Goal: Navigation & Orientation: Find specific page/section

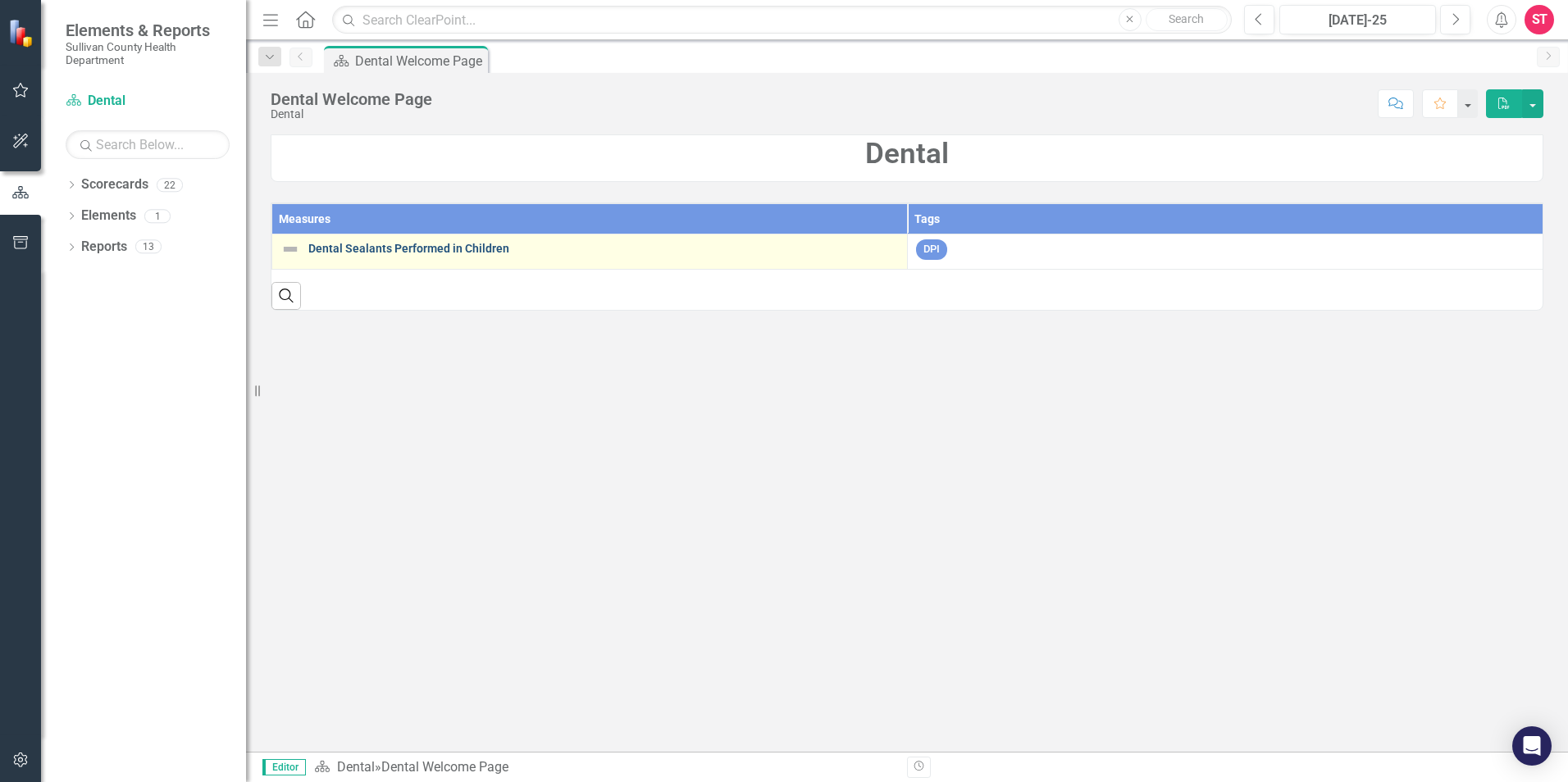
click at [363, 244] on link "Dental Sealants Performed in Children" at bounding box center [603, 249] width 591 height 12
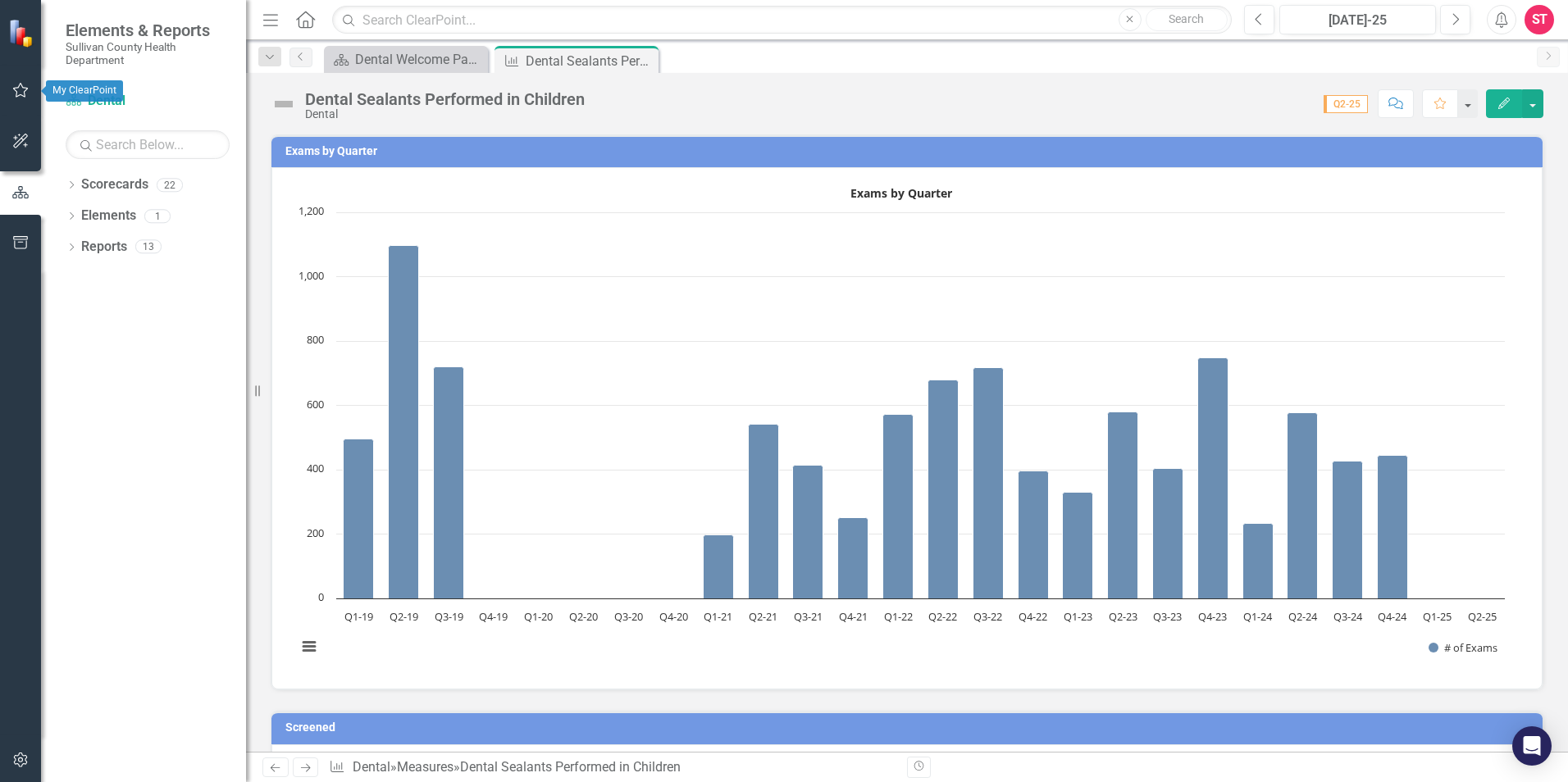
click at [21, 88] on icon "button" at bounding box center [21, 90] width 17 height 13
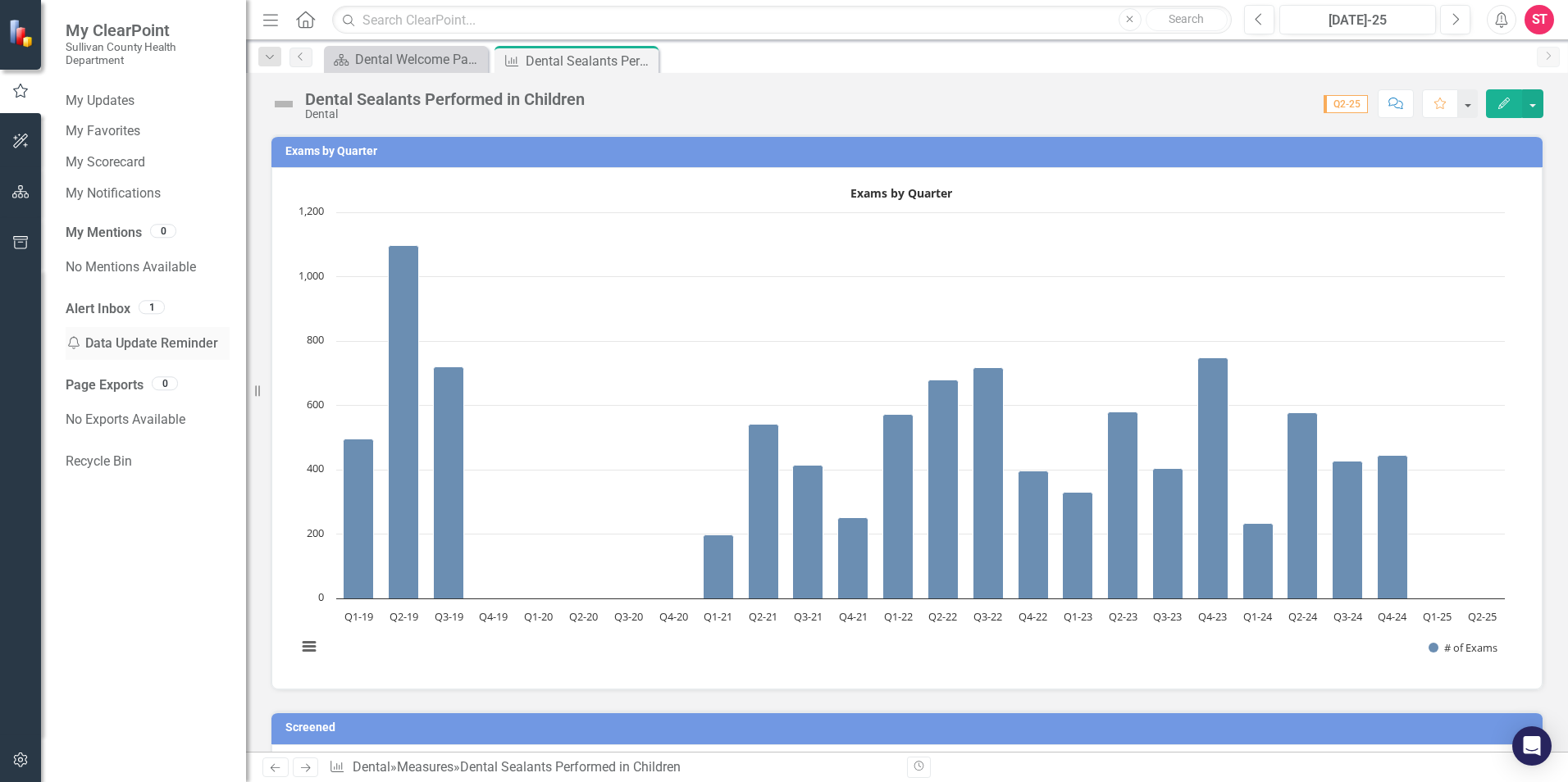
click at [147, 342] on div "Notification Data Update Reminder" at bounding box center [148, 343] width 164 height 33
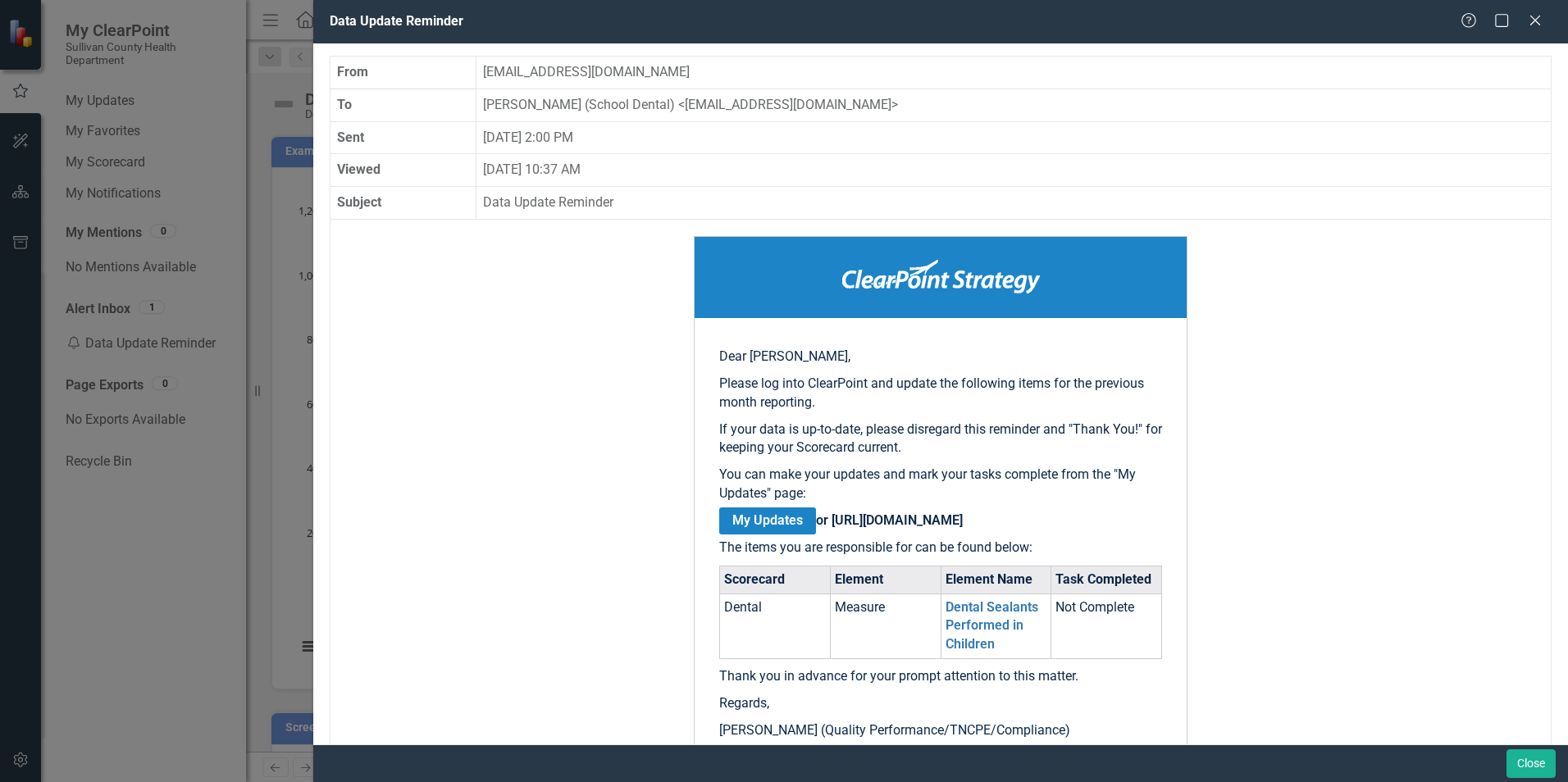
click at [114, 191] on div "Data Update Reminder Help Maximize Close From [EMAIL_ADDRESS][DOMAIN_NAME] To […" at bounding box center [784, 391] width 1568 height 782
click at [306, 353] on div "Data Update Reminder Help Maximize Close From [EMAIL_ADDRESS][DOMAIN_NAME] To […" at bounding box center [784, 391] width 1568 height 782
drag, startPoint x: 1542, startPoint y: 18, endPoint x: 1525, endPoint y: 30, distance: 20.8
click at [1541, 18] on icon "Close" at bounding box center [1535, 20] width 16 height 13
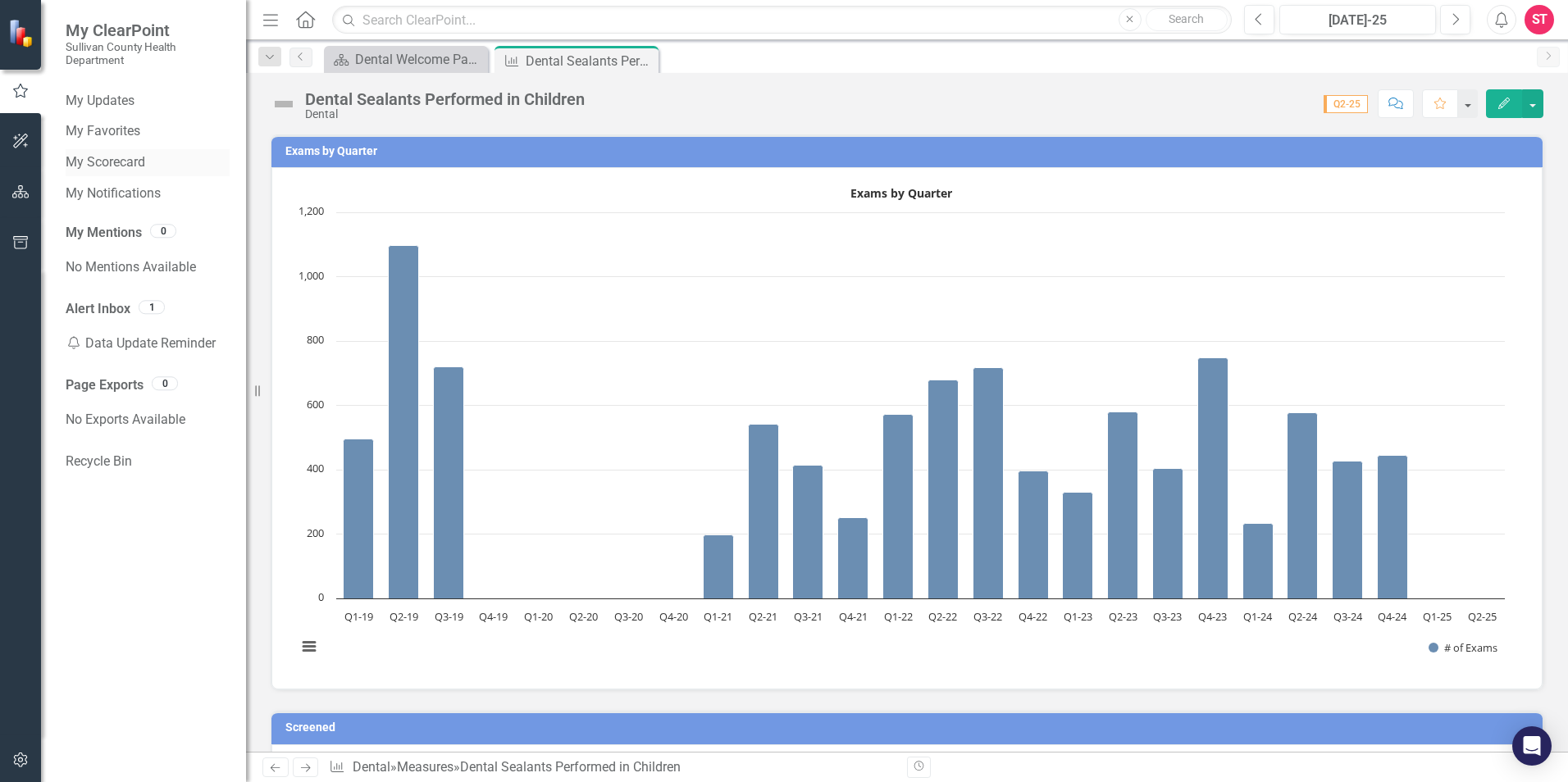
click at [108, 157] on link "My Scorecard" at bounding box center [148, 163] width 164 height 19
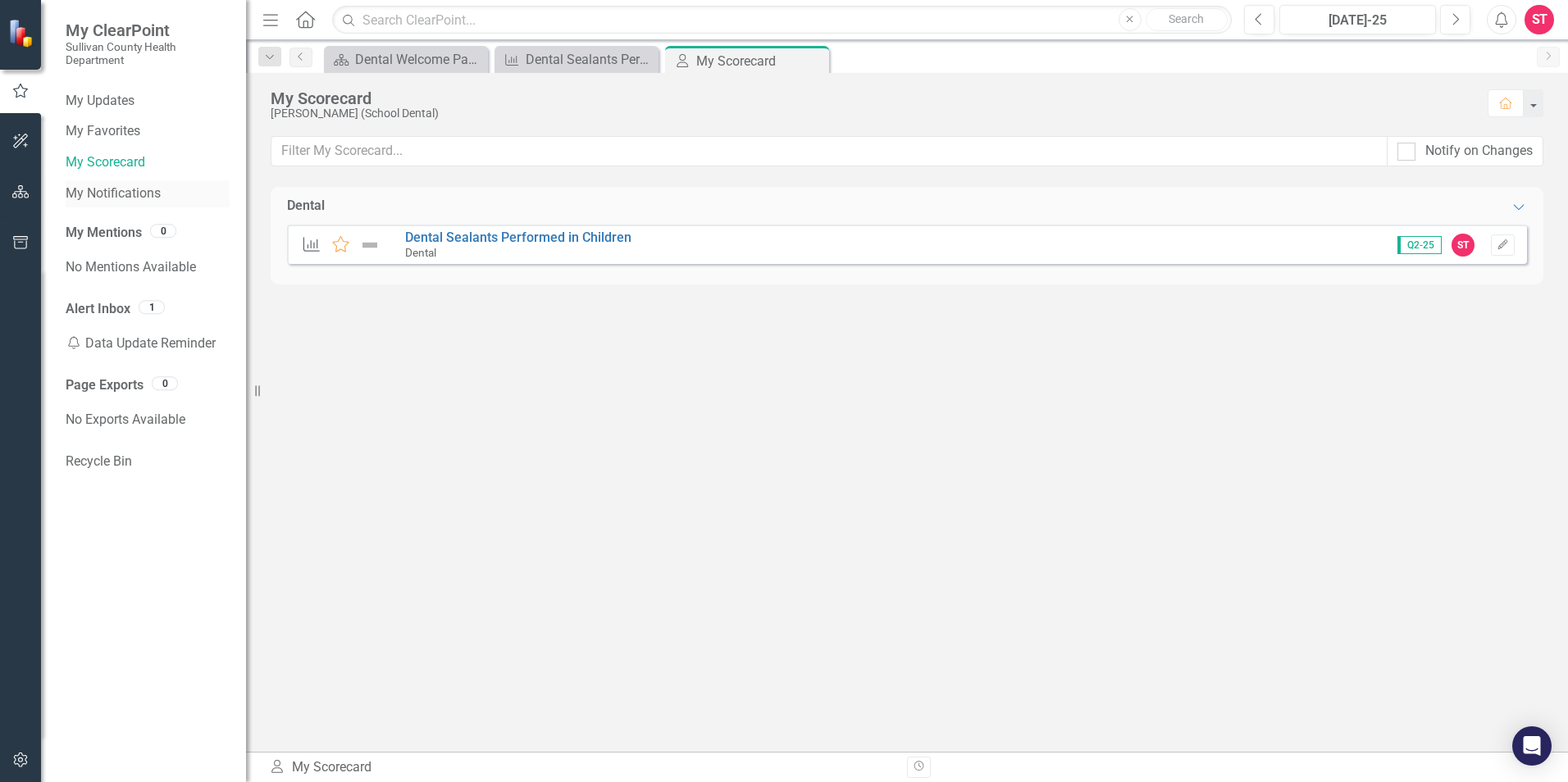
click at [118, 191] on link "My Notifications" at bounding box center [148, 194] width 164 height 19
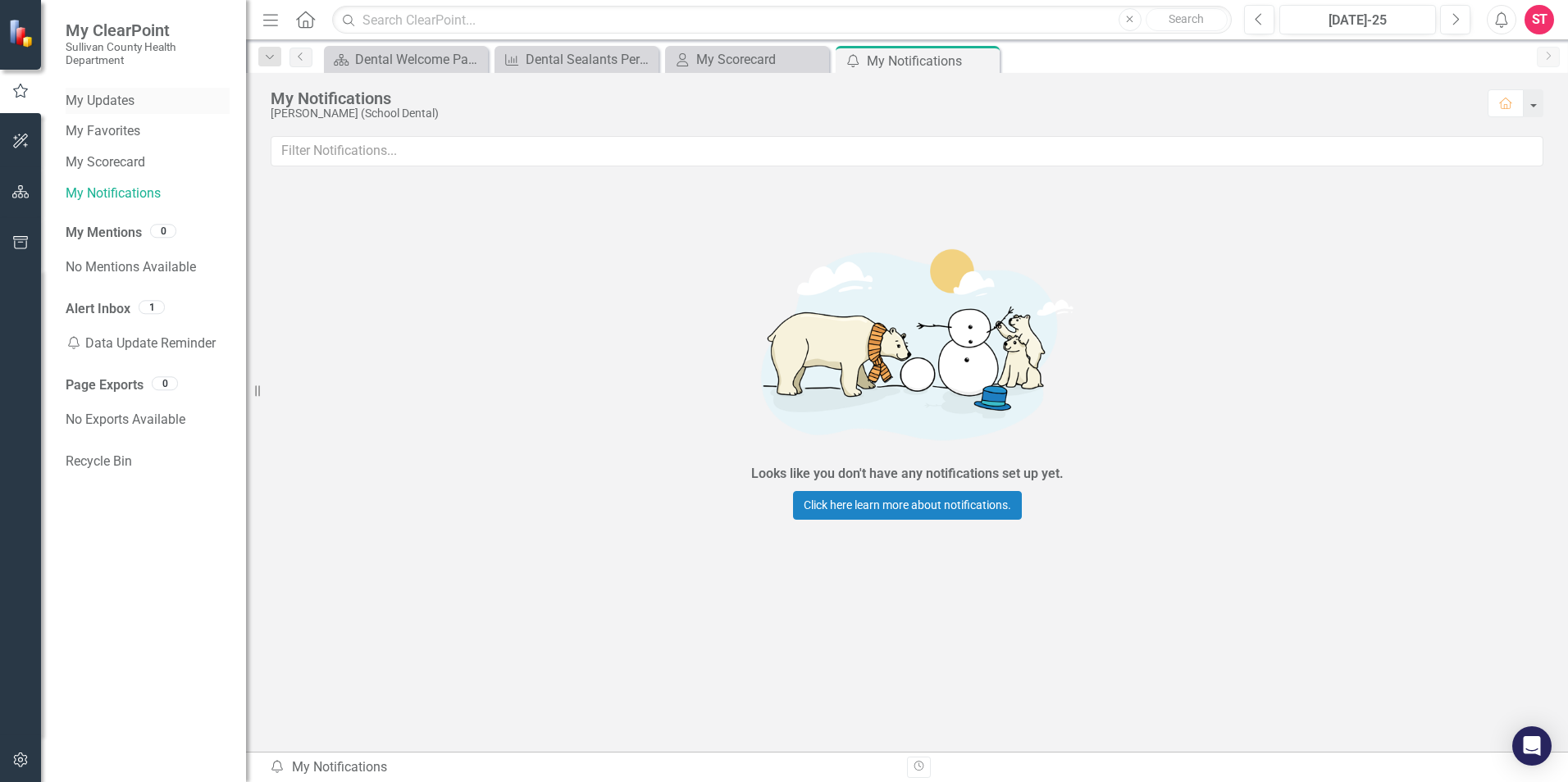
click at [108, 98] on link "My Updates" at bounding box center [148, 101] width 164 height 19
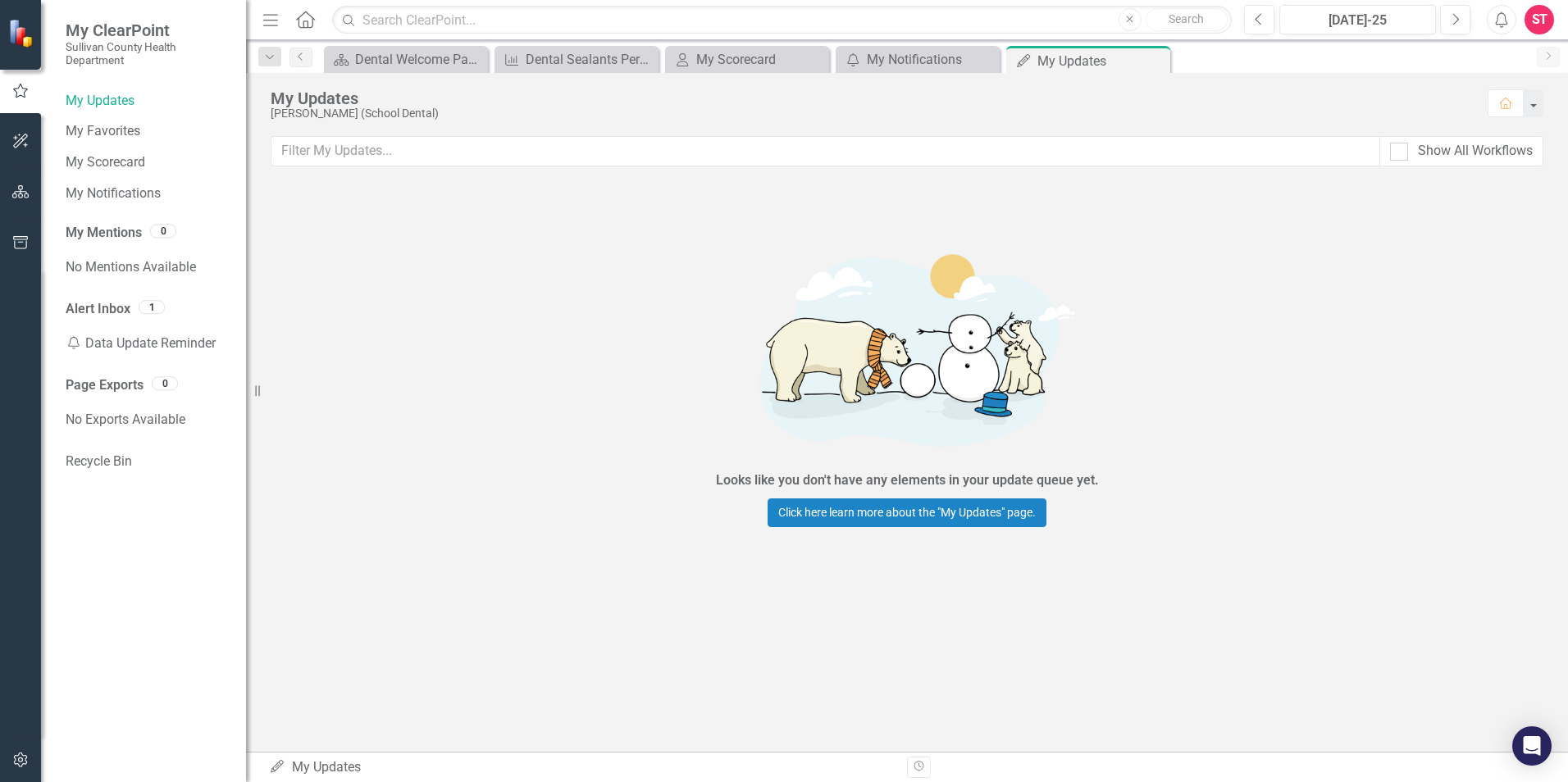
click at [1543, 19] on div "ST" at bounding box center [1539, 20] width 29 height 29
click at [1503, 23] on icon "Alerts" at bounding box center [1501, 19] width 17 height 16
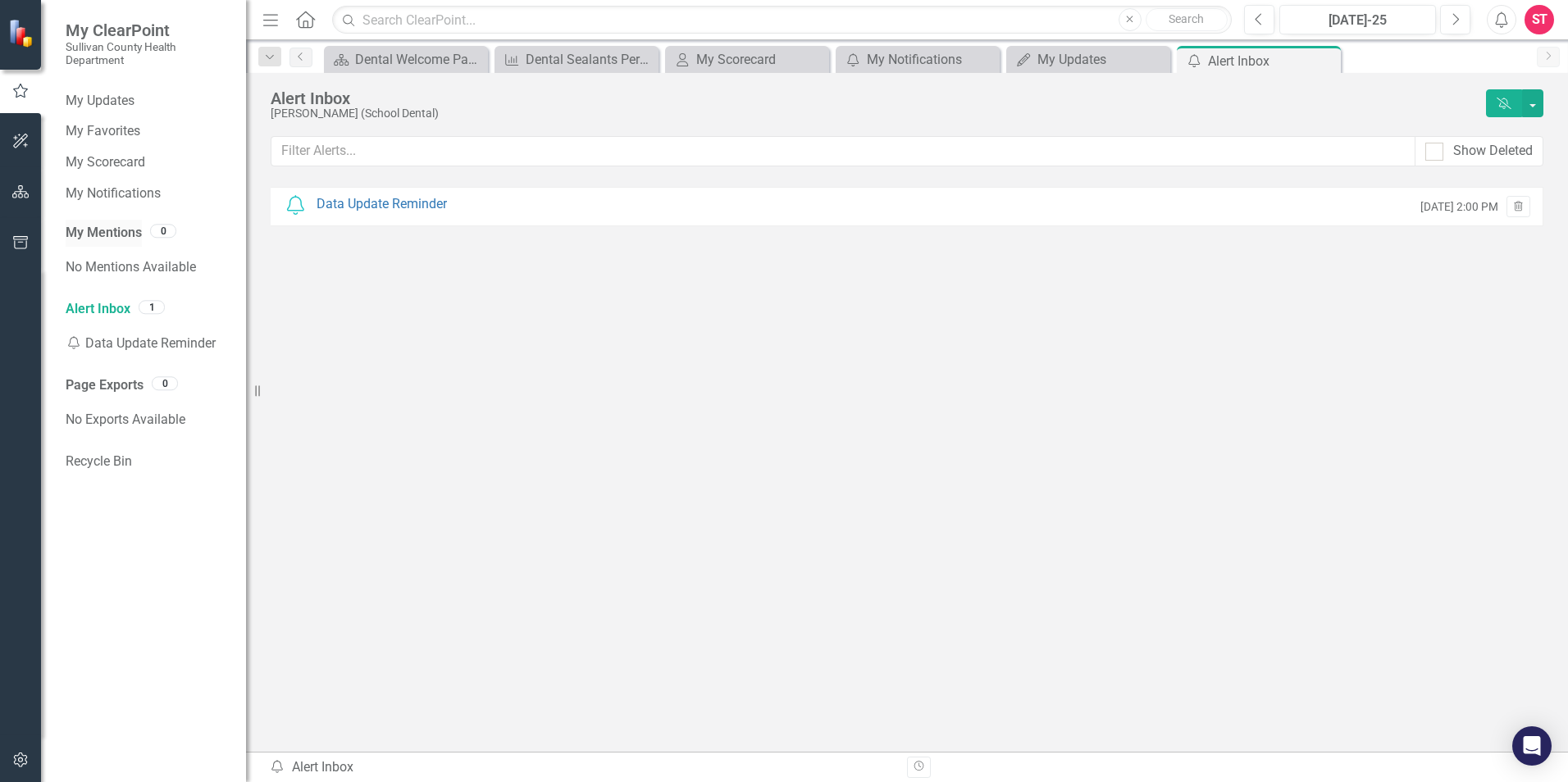
click at [109, 225] on link "My Mentions" at bounding box center [104, 234] width 76 height 19
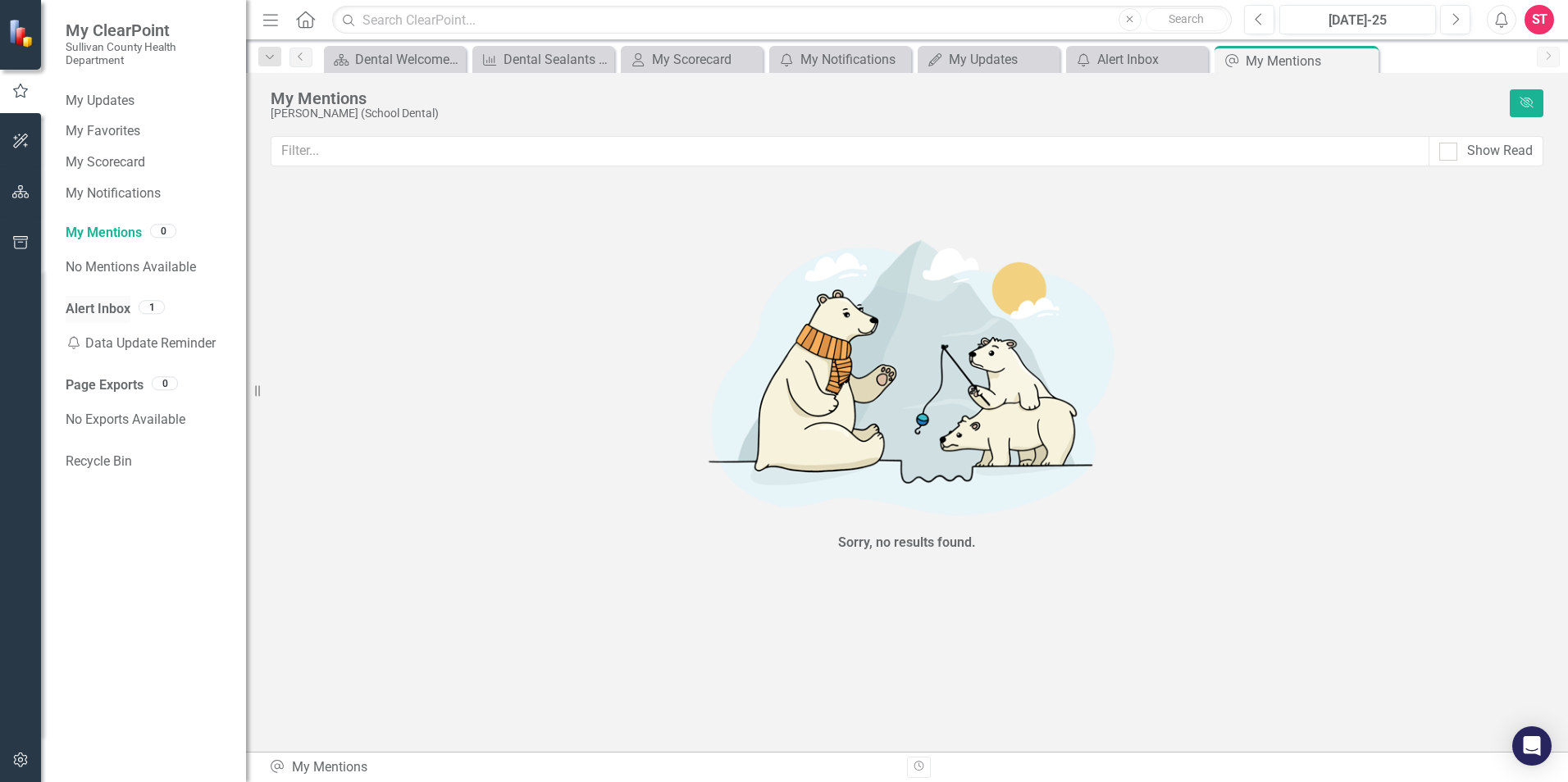
click at [96, 311] on link "Alert Inbox" at bounding box center [98, 310] width 65 height 19
